Goal: Information Seeking & Learning: Learn about a topic

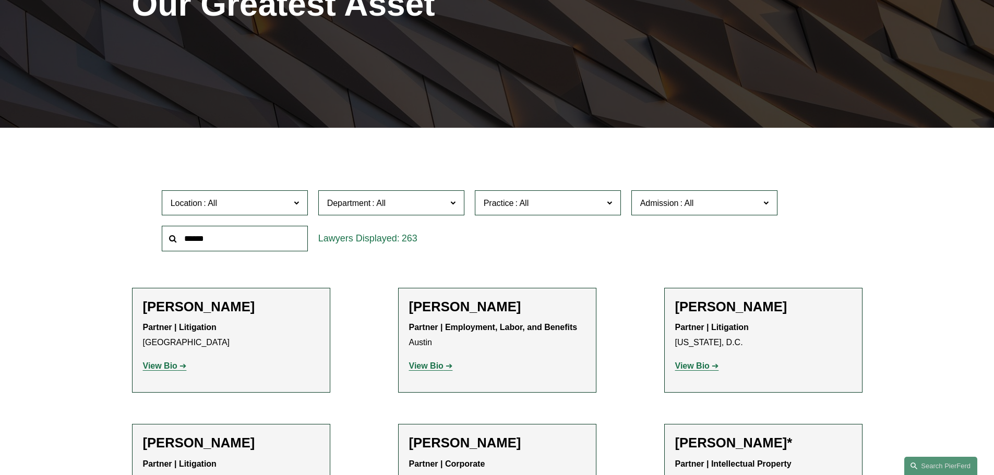
scroll to position [262, 0]
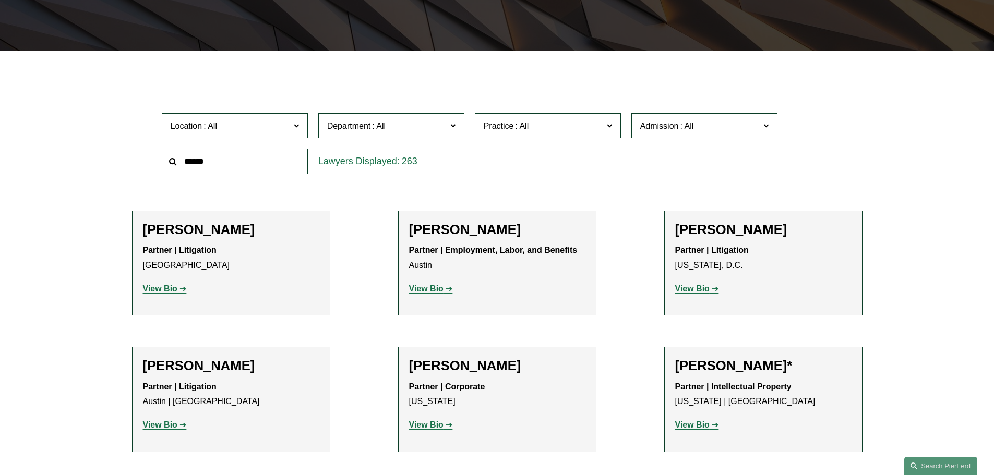
click at [601, 123] on span "Practice" at bounding box center [544, 126] width 120 height 14
click at [0, 0] on link "Healthcare" at bounding box center [0, 0] width 0 height 0
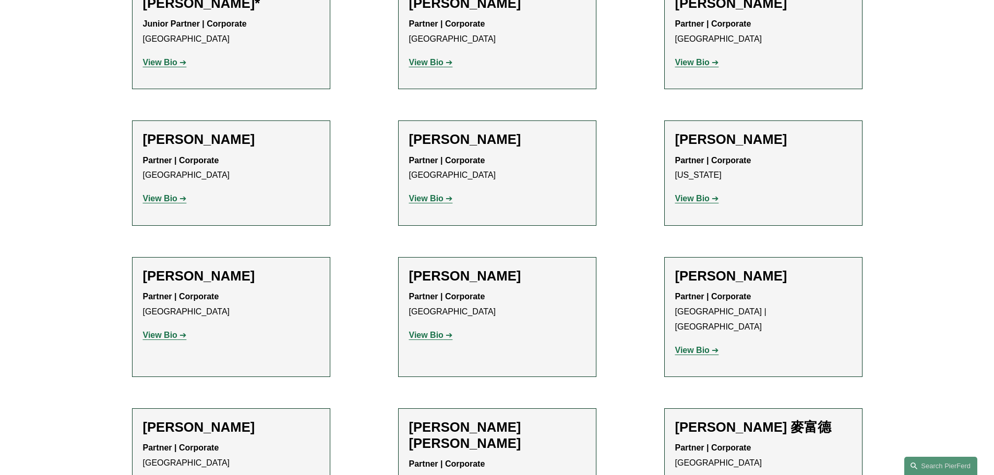
scroll to position [520, 0]
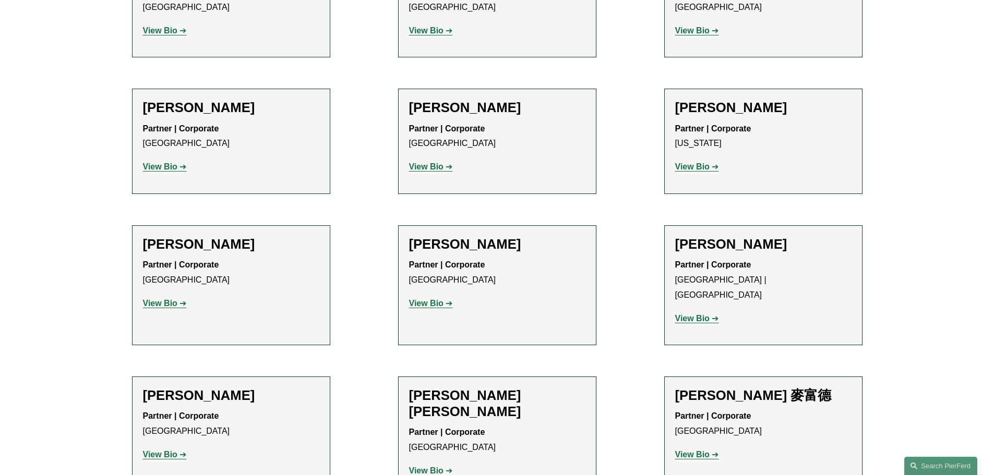
click at [703, 167] on strong "View Bio" at bounding box center [692, 166] width 34 height 9
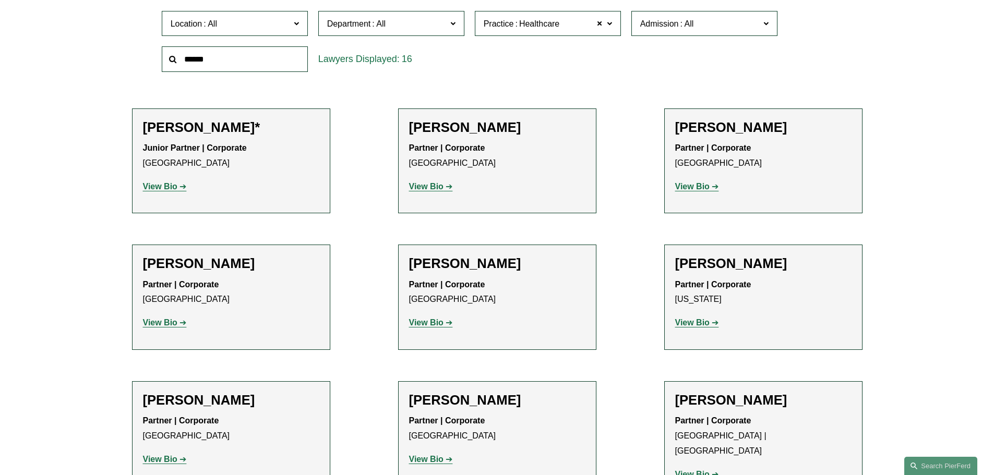
scroll to position [415, 0]
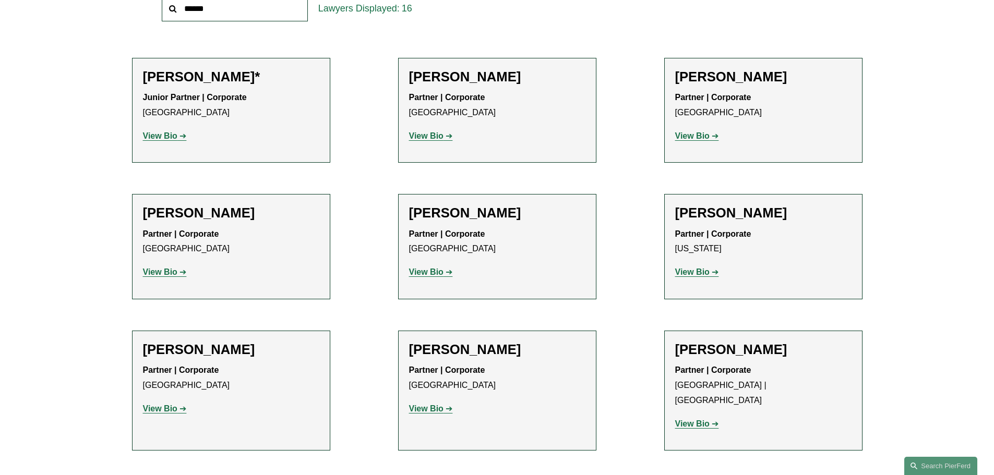
click at [425, 138] on strong "View Bio" at bounding box center [426, 136] width 34 height 9
click at [427, 410] on strong "View Bio" at bounding box center [426, 408] width 34 height 9
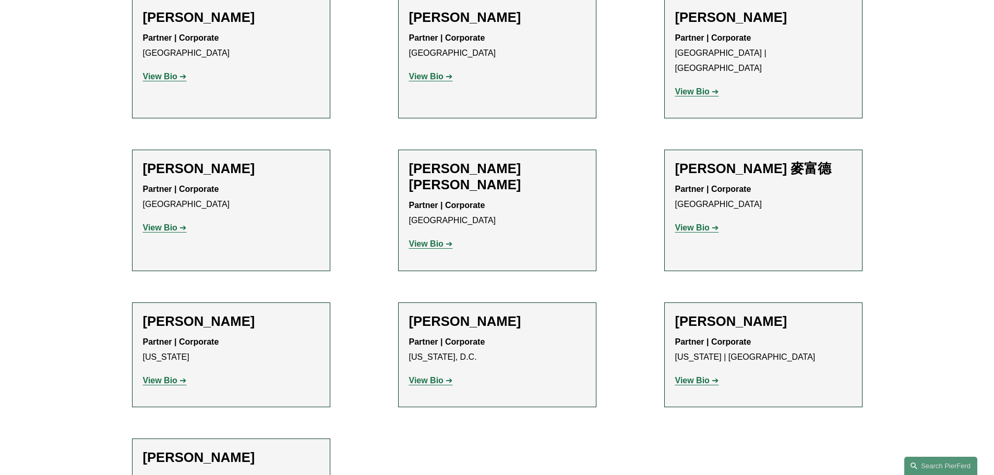
scroll to position [798, 0]
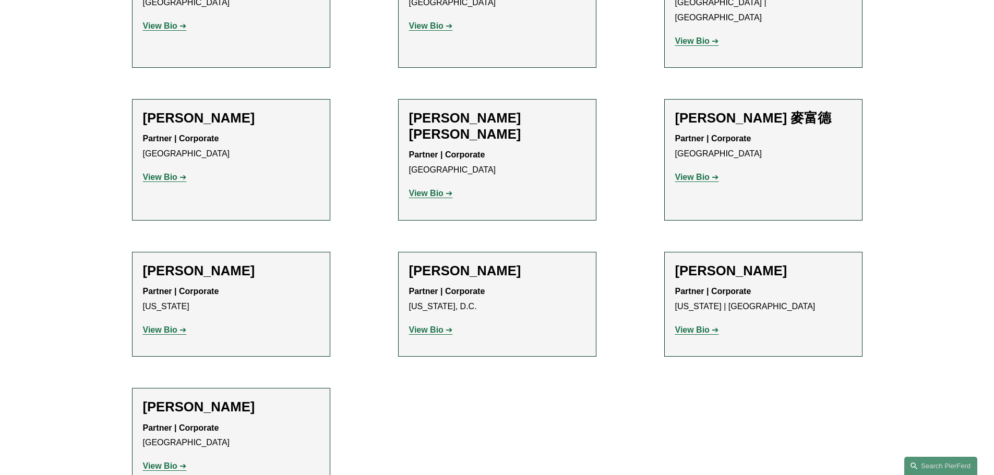
click at [706, 326] on strong "View Bio" at bounding box center [692, 330] width 34 height 9
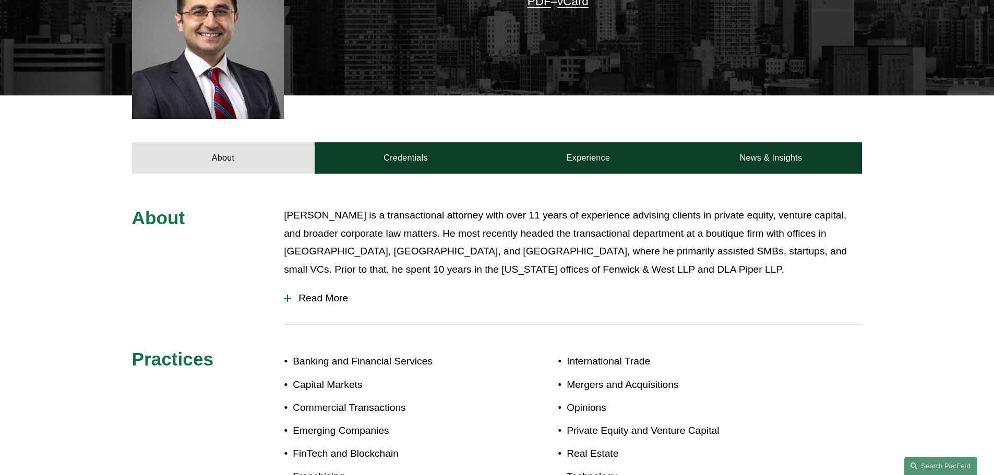
scroll to position [340, 0]
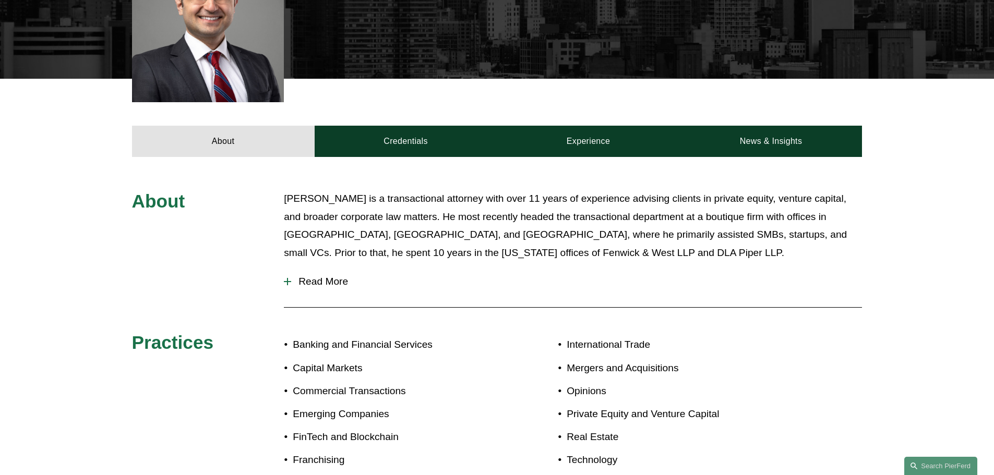
click at [332, 281] on span "Read More" at bounding box center [576, 281] width 571 height 11
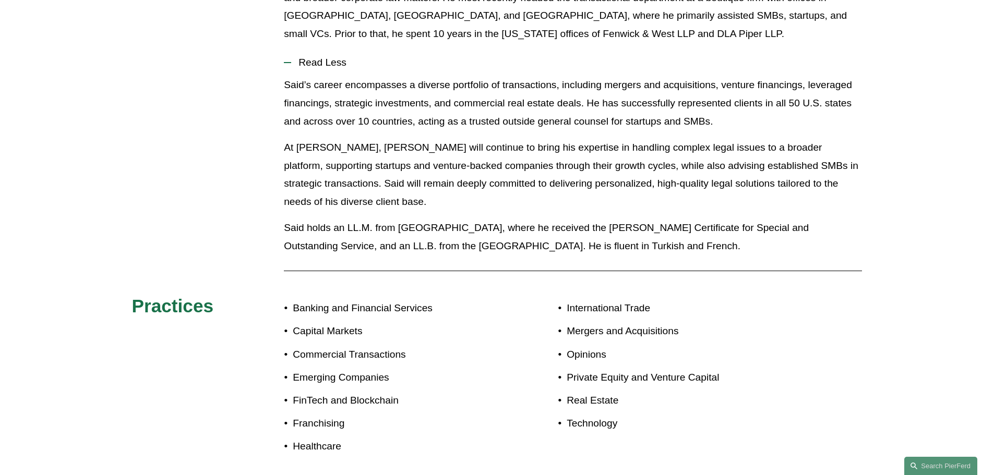
scroll to position [553, 0]
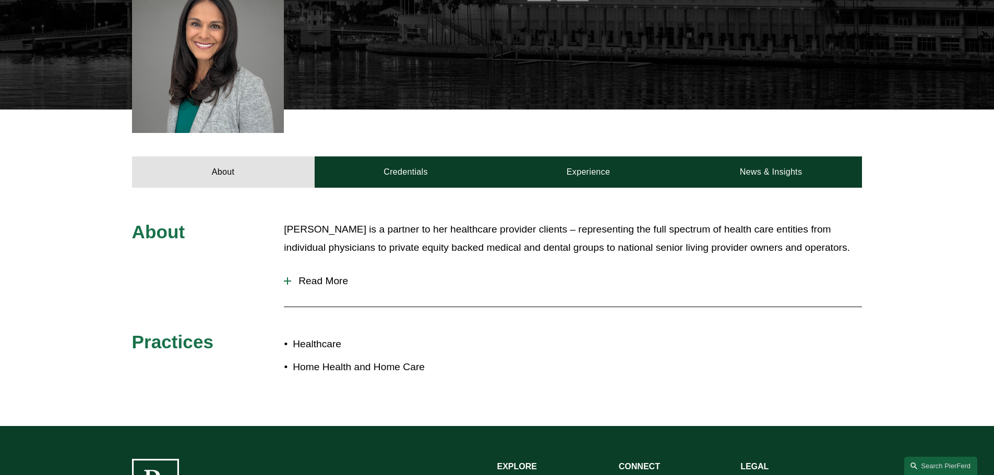
scroll to position [310, 0]
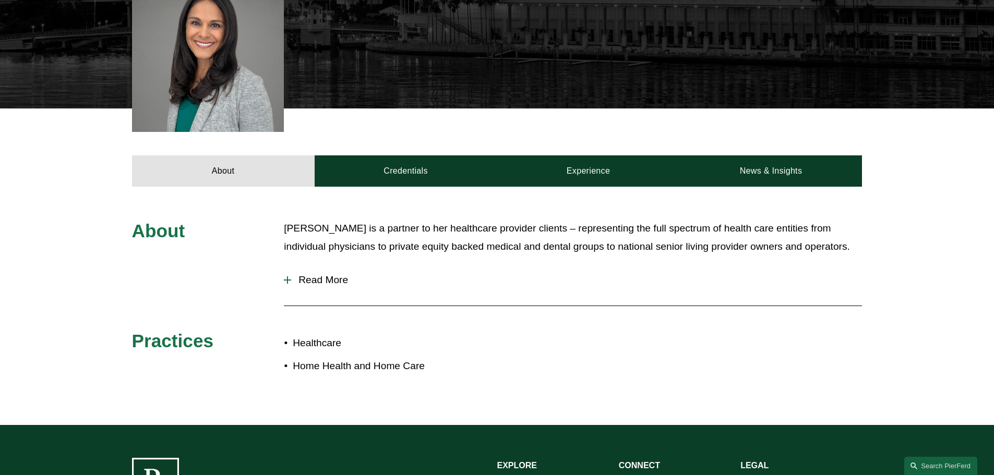
click at [333, 276] on span "Read More" at bounding box center [576, 280] width 571 height 11
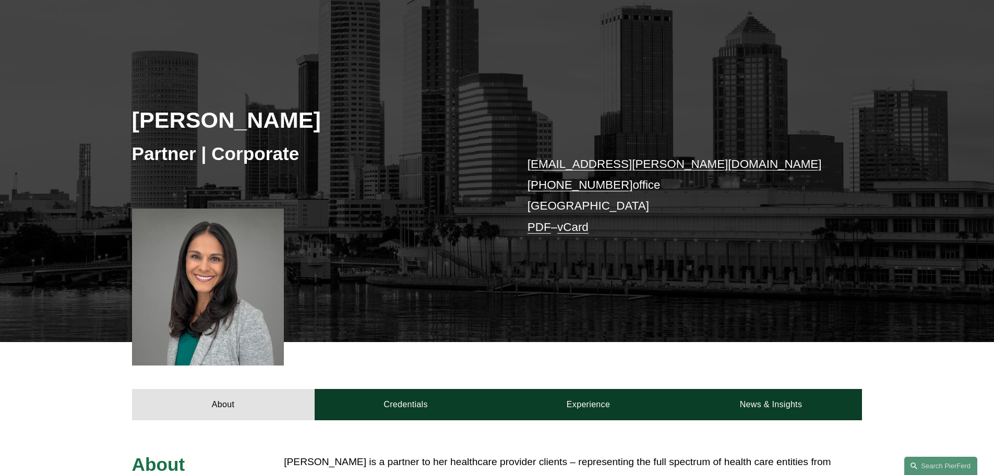
scroll to position [91, 0]
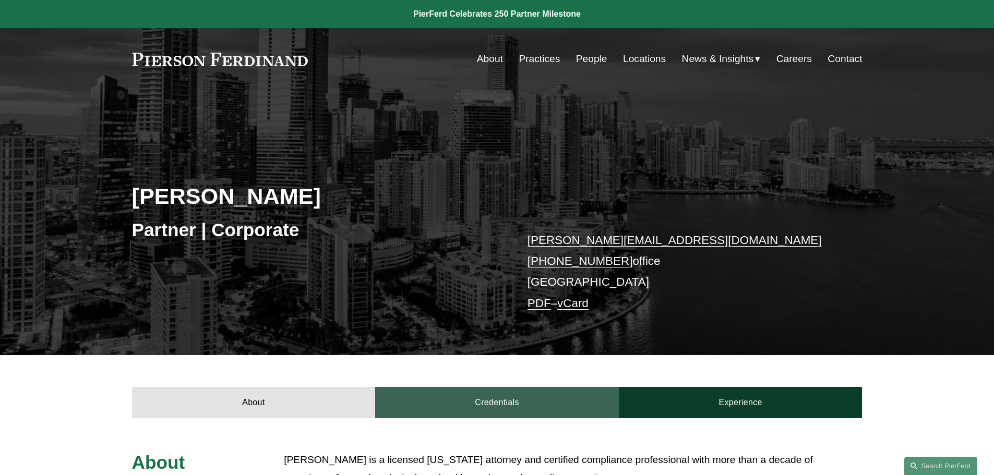
scroll to position [261, 0]
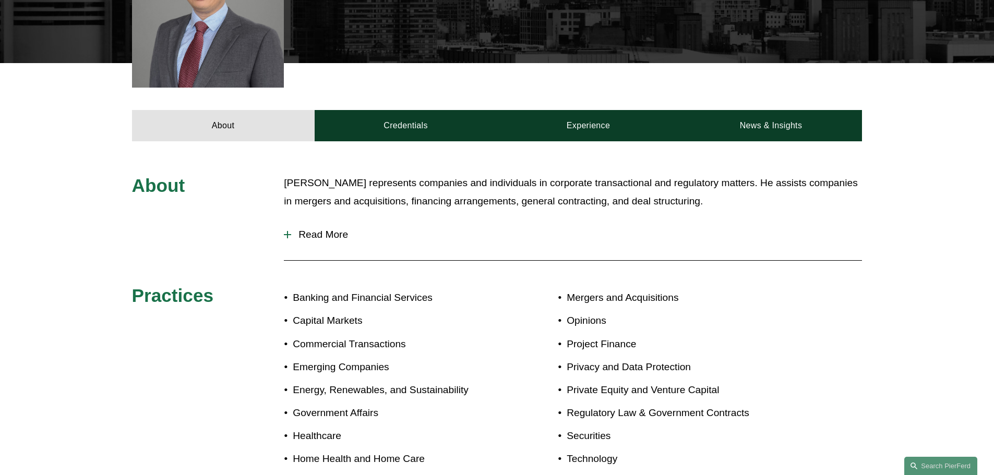
scroll to position [391, 0]
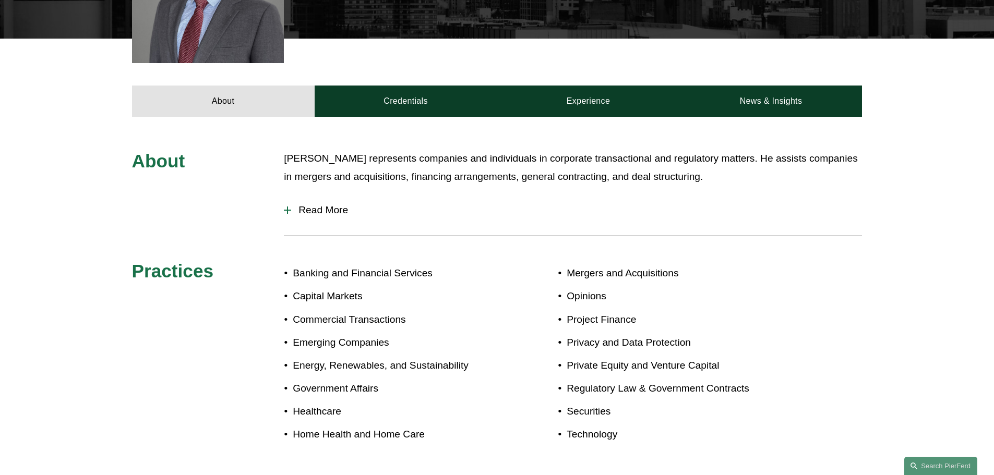
click at [340, 205] on span "Read More" at bounding box center [576, 210] width 571 height 11
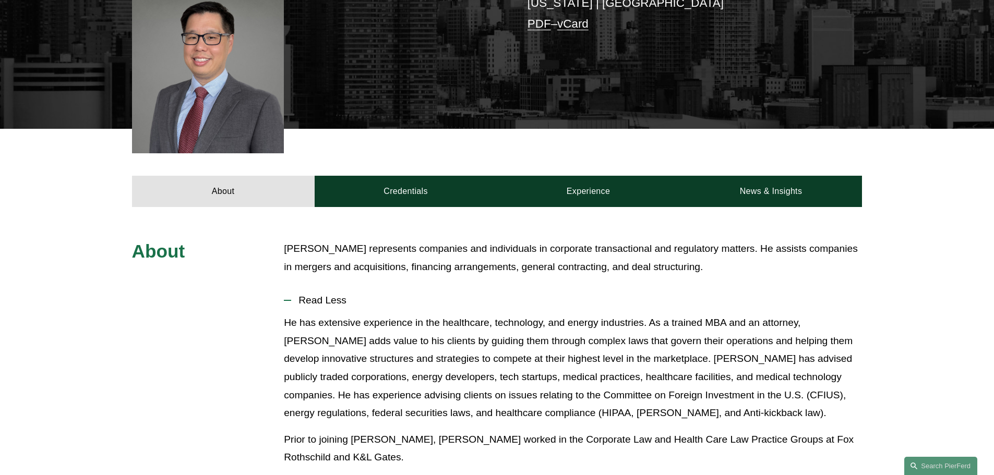
scroll to position [341, 0]
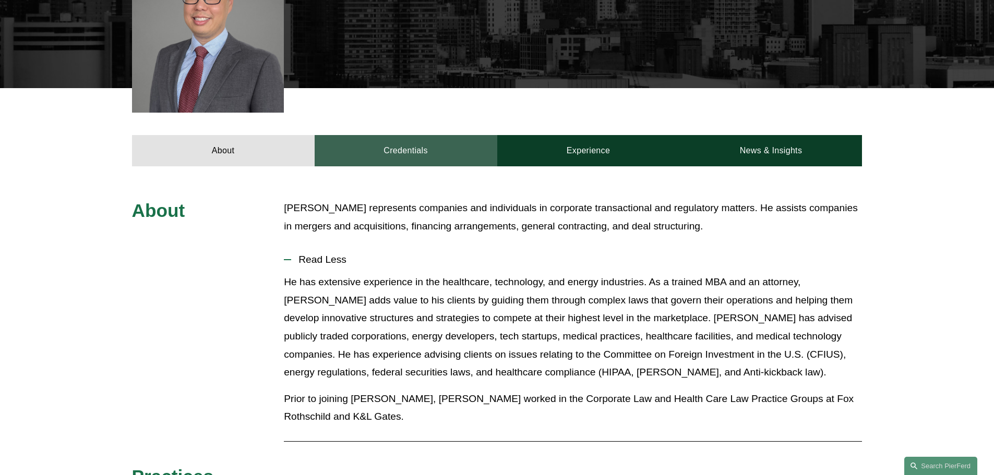
click at [423, 137] on link "Credentials" at bounding box center [406, 150] width 183 height 31
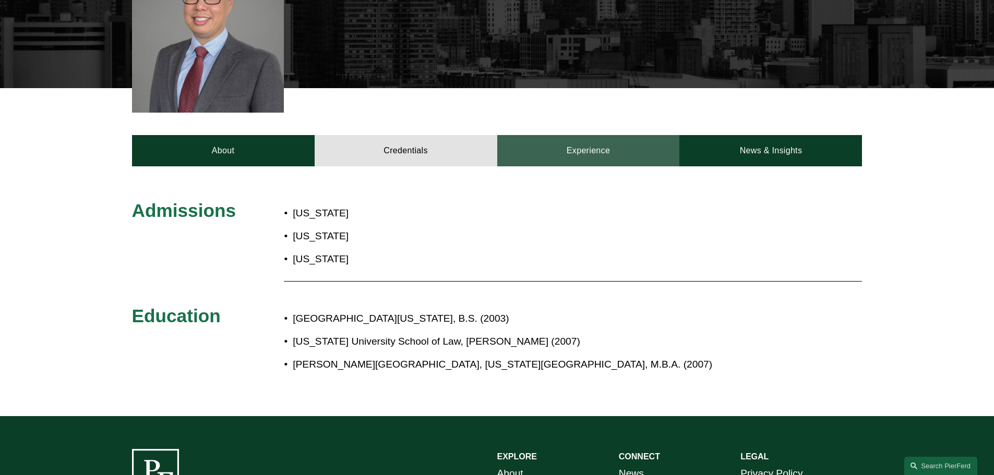
click at [602, 145] on link "Experience" at bounding box center [588, 150] width 183 height 31
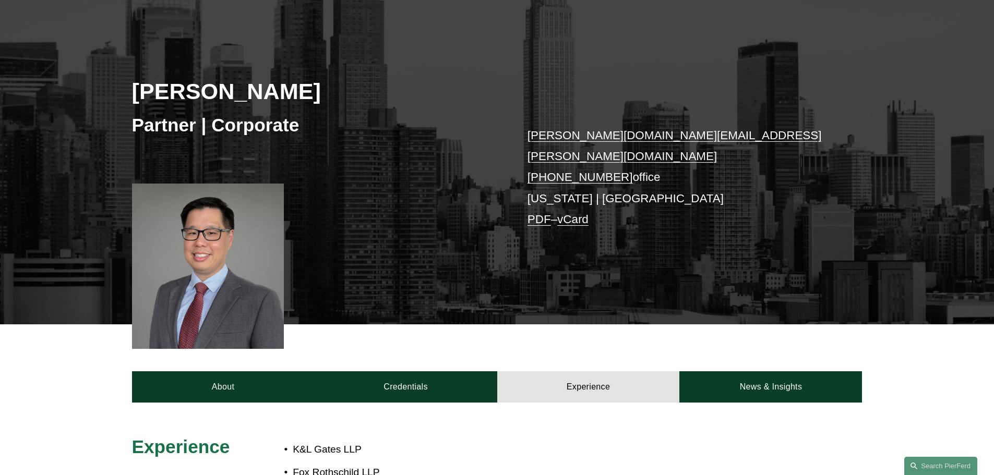
scroll to position [104, 0]
